Goal: Find specific page/section: Find specific page/section

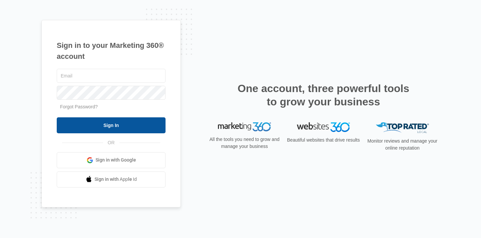
type input "[PERSON_NAME][EMAIL_ADDRESS][DOMAIN_NAME]"
click at [97, 122] on input "Sign In" at bounding box center [111, 125] width 109 height 16
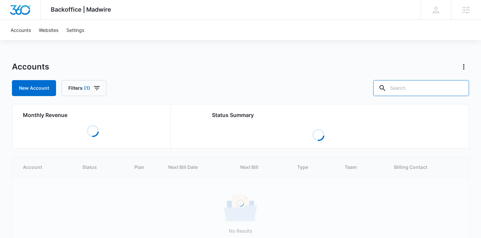
drag, startPoint x: 429, startPoint y: 87, endPoint x: 430, endPoint y: 80, distance: 7.3
click at [429, 87] on input "text" at bounding box center [421, 88] width 96 height 16
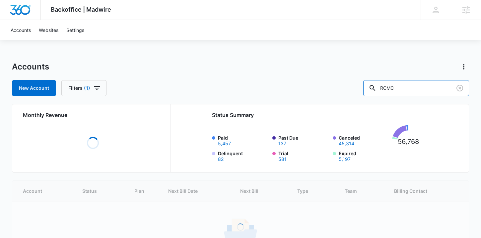
type input "RCMC"
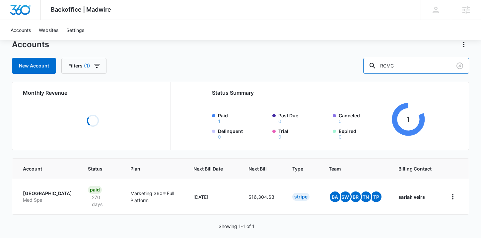
scroll to position [24, 0]
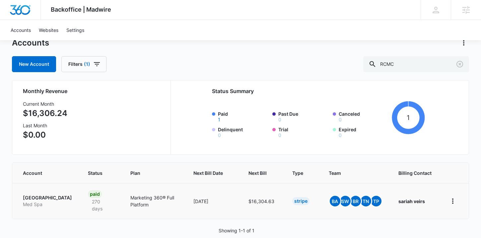
click at [50, 194] on p "[GEOGRAPHIC_DATA]" at bounding box center [47, 197] width 49 height 7
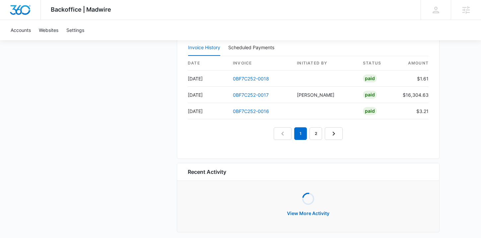
scroll to position [760, 0]
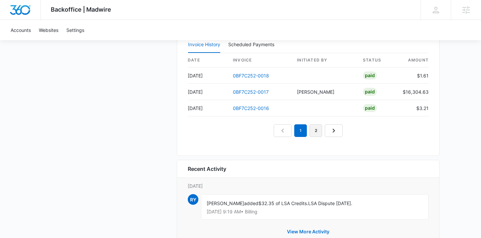
click at [317, 131] on link "2" at bounding box center [316, 130] width 13 height 13
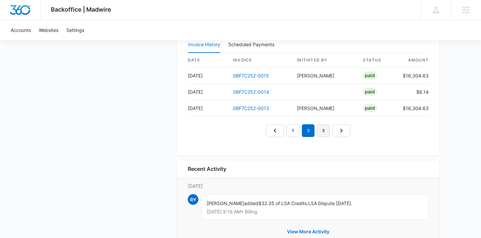
click at [320, 131] on link "3" at bounding box center [323, 130] width 13 height 13
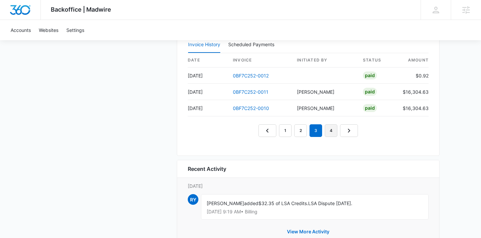
click at [331, 131] on link "4" at bounding box center [331, 130] width 13 height 13
click at [340, 131] on link "5" at bounding box center [339, 130] width 13 height 13
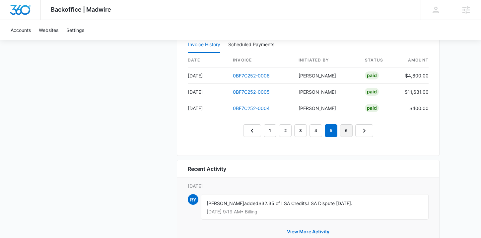
click at [347, 129] on link "6" at bounding box center [346, 130] width 13 height 13
click at [331, 131] on link "5" at bounding box center [331, 130] width 13 height 13
click at [346, 129] on link "6" at bounding box center [346, 130] width 13 height 13
click at [362, 131] on nav "1 2 3 4 5 6" at bounding box center [308, 130] width 130 height 13
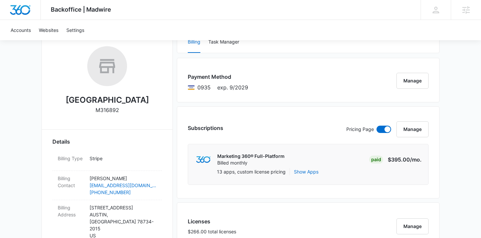
scroll to position [0, 0]
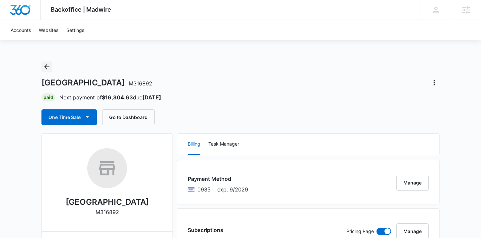
click at [45, 65] on icon "Back" at bounding box center [47, 67] width 8 height 8
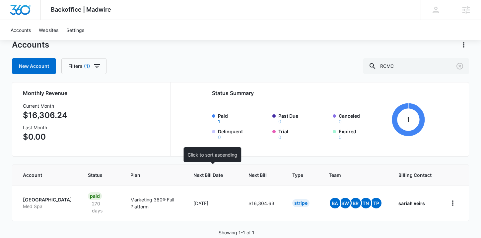
scroll to position [36, 0]
